Goal: Task Accomplishment & Management: Manage account settings

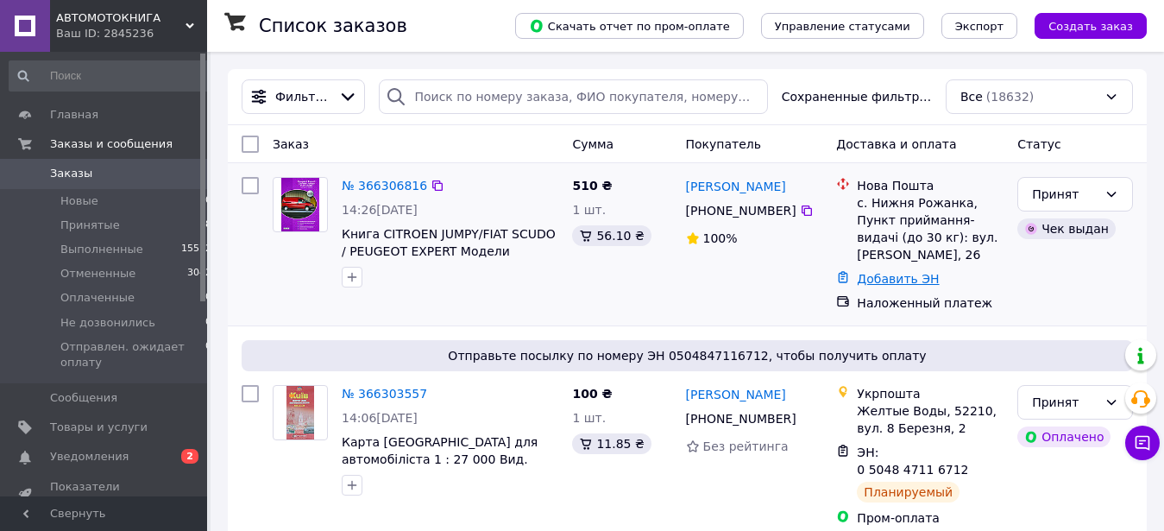
click at [881, 272] on link "Добавить ЭН" at bounding box center [898, 279] width 82 height 14
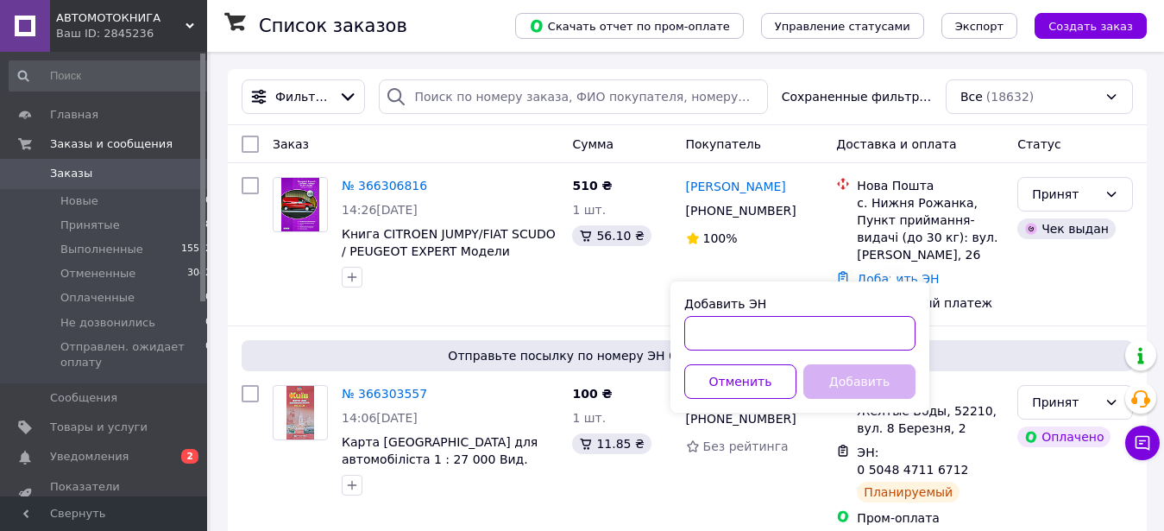
click at [754, 332] on input "Добавить ЭН" at bounding box center [799, 333] width 231 height 35
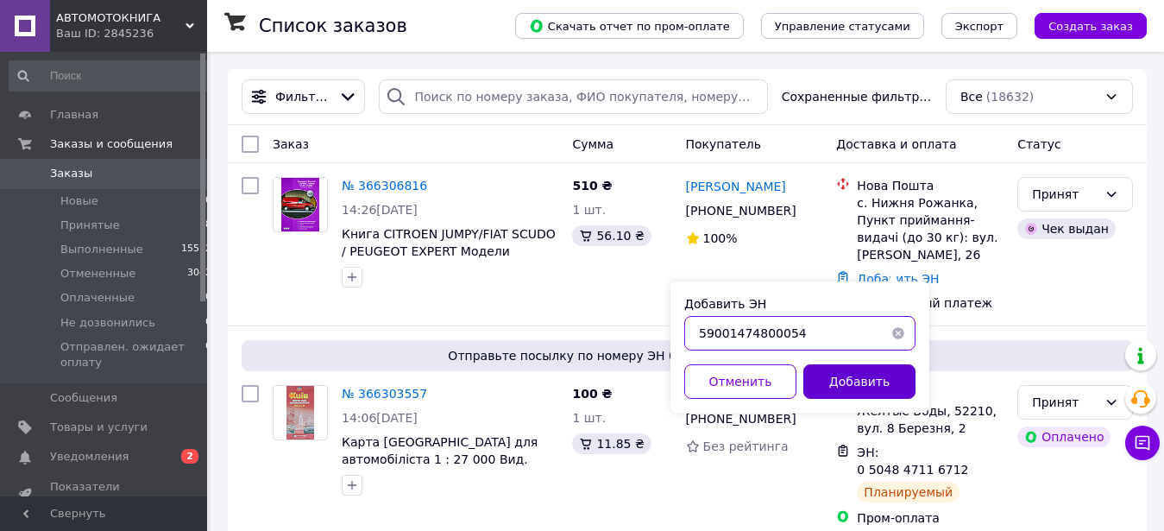
type input "59001474800054"
click at [850, 379] on button "Добавить" at bounding box center [860, 381] width 112 height 35
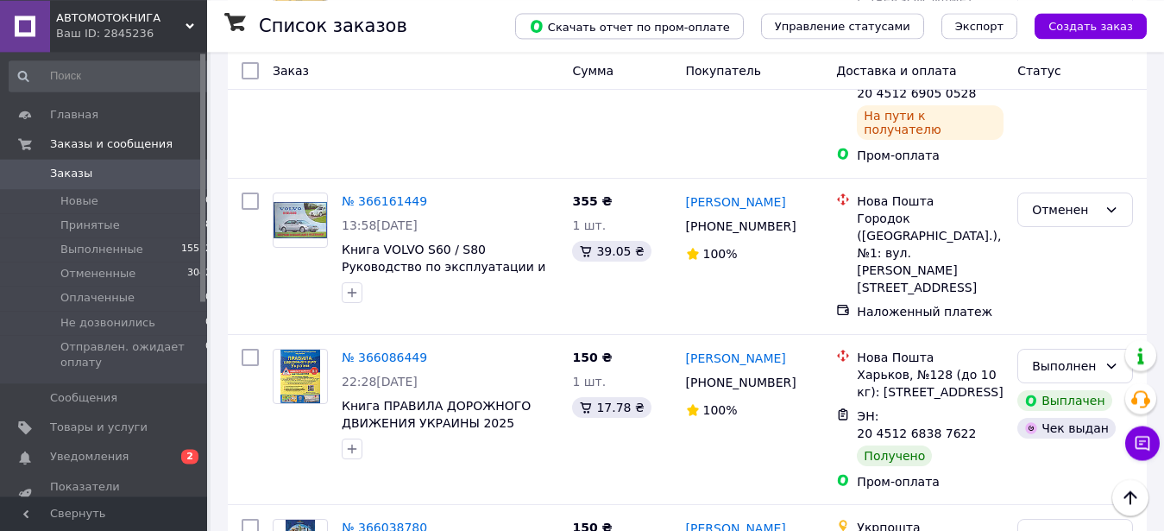
scroll to position [1128, 0]
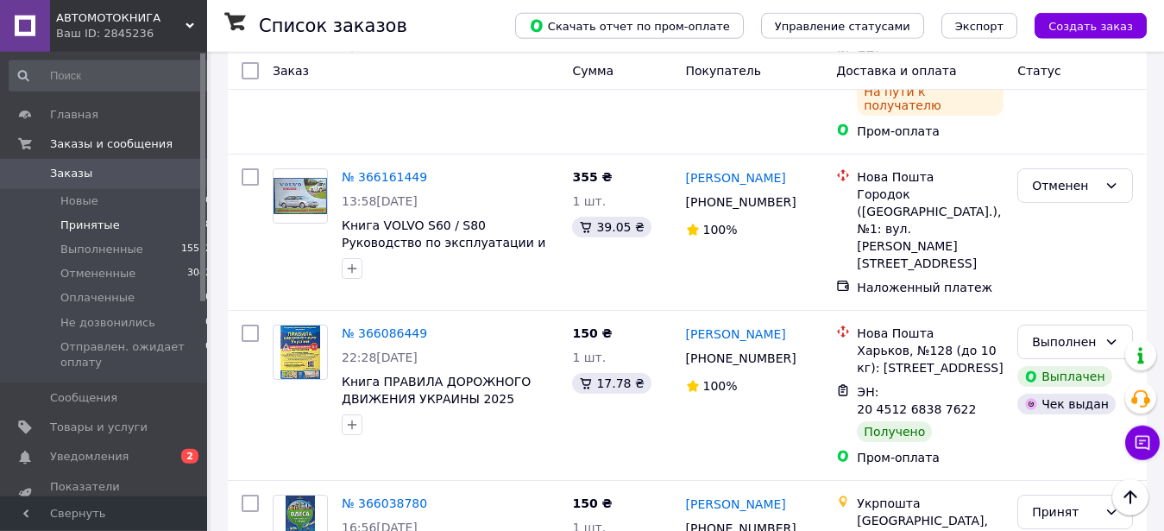
click at [95, 224] on span "Принятые" at bounding box center [90, 226] width 60 height 16
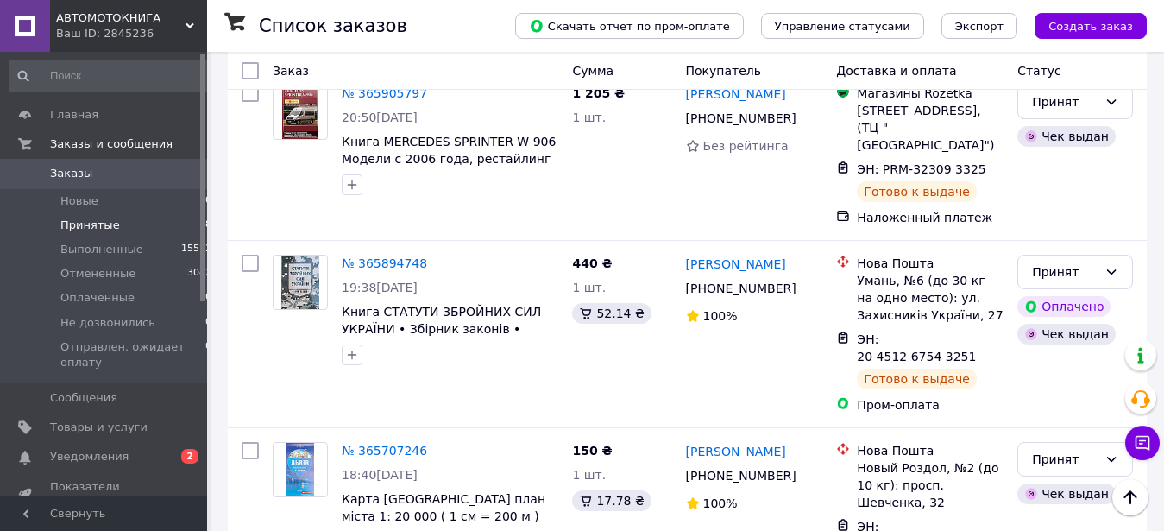
scroll to position [2828, 0]
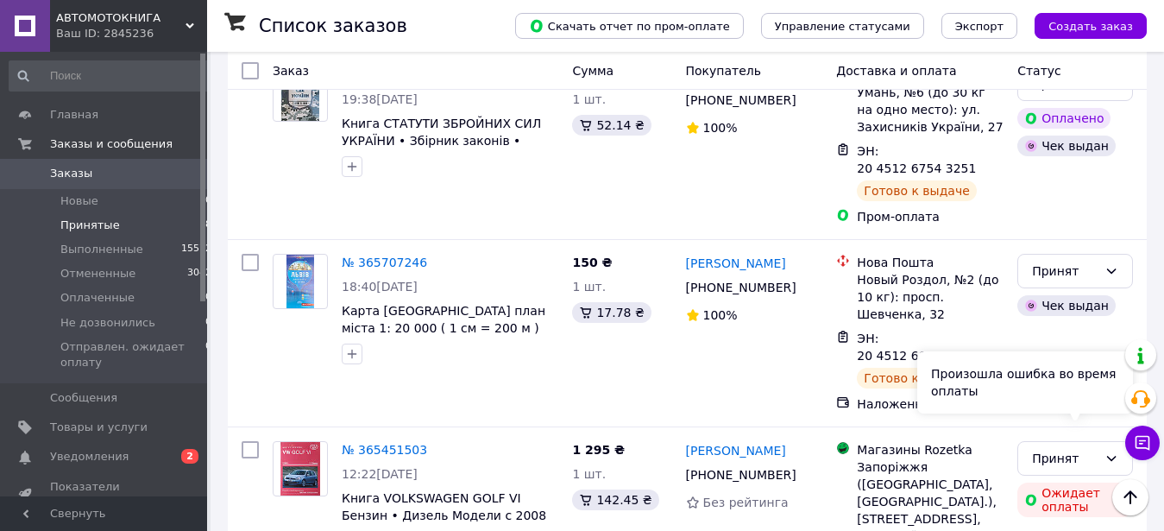
click at [1051, 409] on div "Произошла ошибка во время оплаты" at bounding box center [1026, 382] width 216 height 62
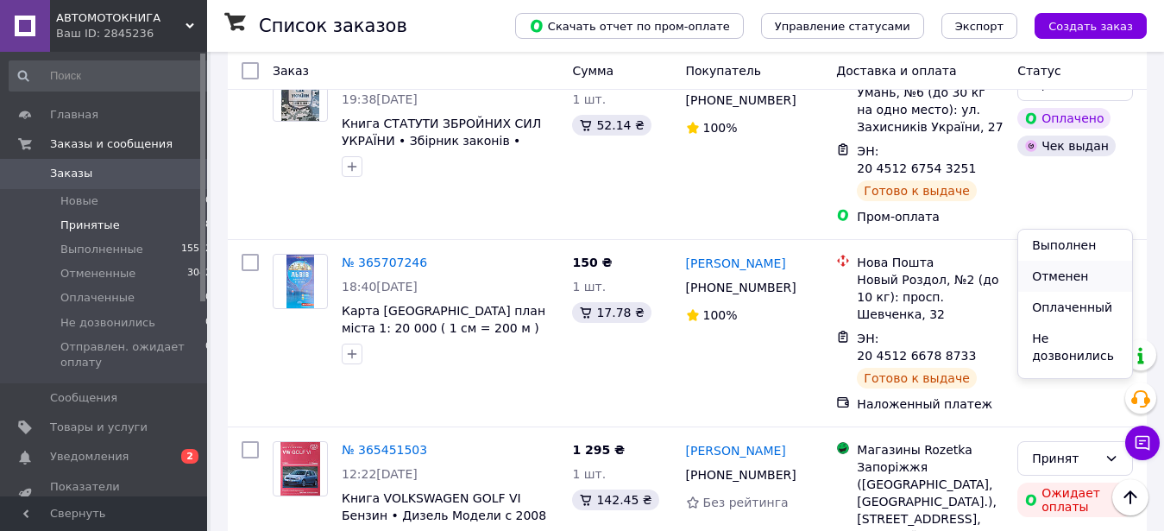
click at [1059, 281] on li "Отменен" at bounding box center [1075, 276] width 114 height 31
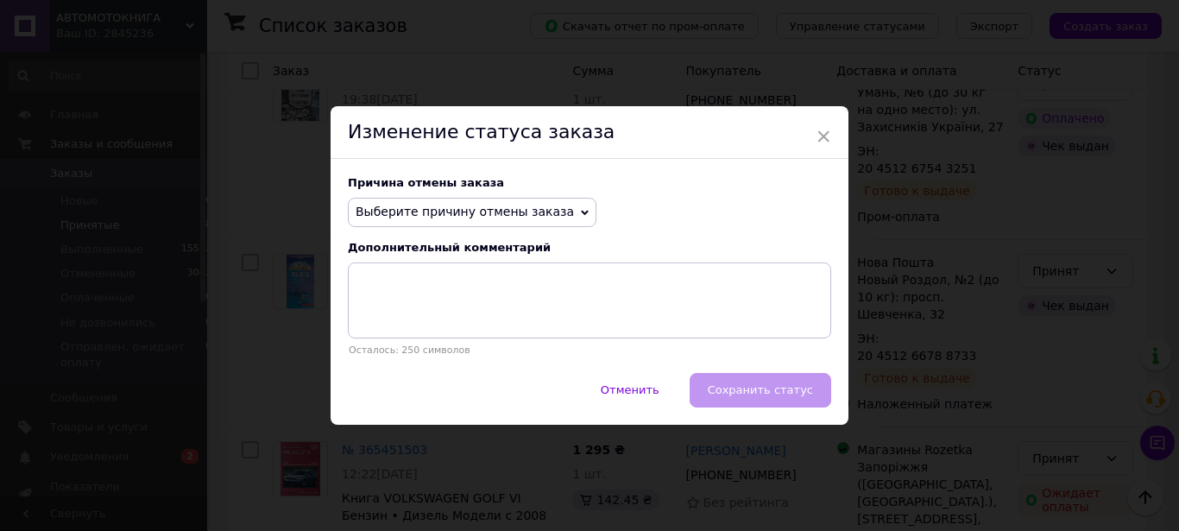
click at [581, 212] on icon at bounding box center [585, 212] width 8 height 5
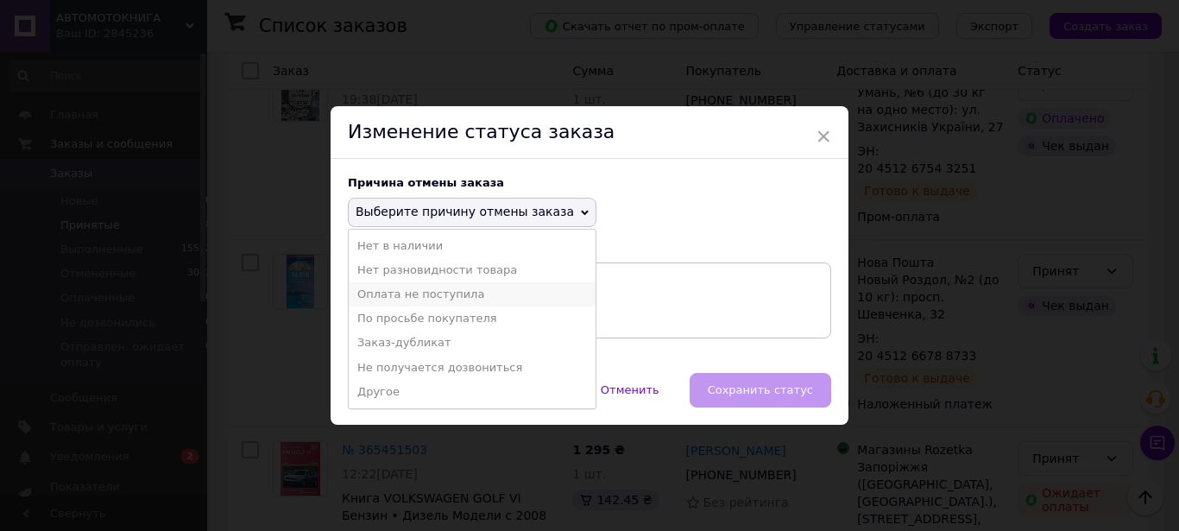
click at [452, 297] on li "Оплата не поступила" at bounding box center [472, 294] width 247 height 24
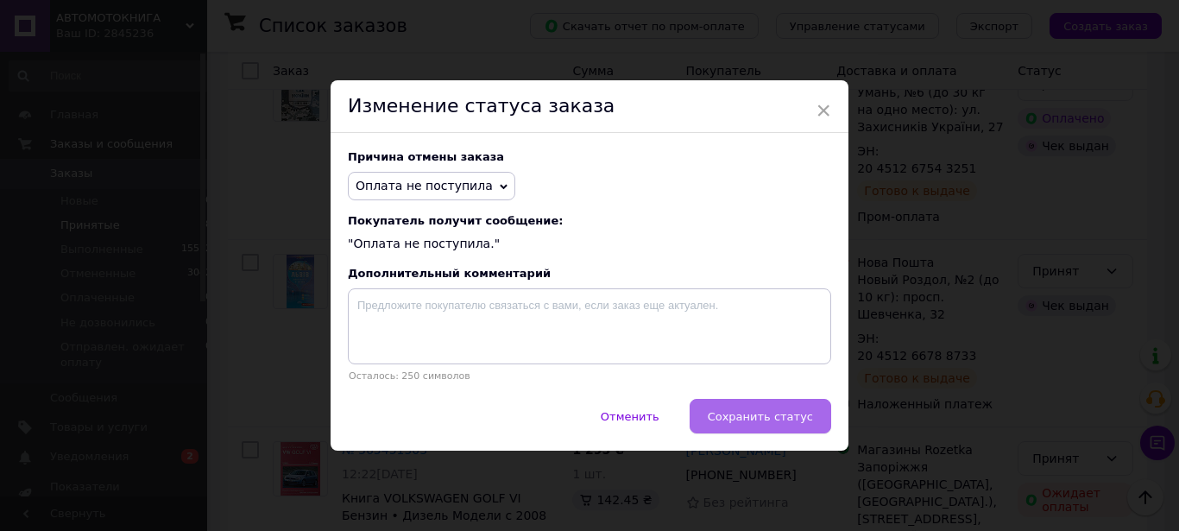
click at [719, 416] on span "Сохранить статус" at bounding box center [760, 416] width 105 height 13
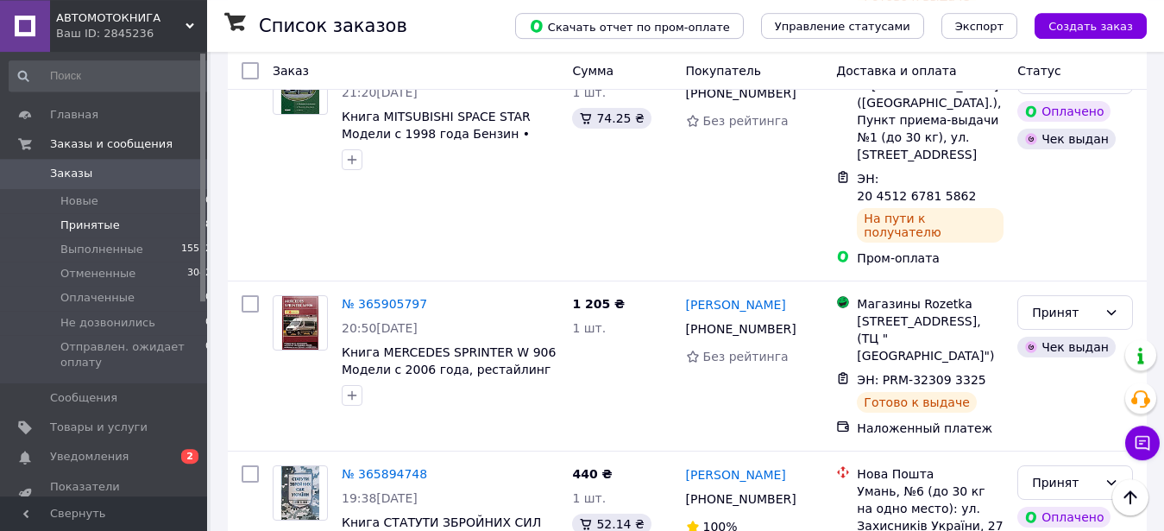
scroll to position [2399, 0]
